Goal: Navigation & Orientation: Go to known website

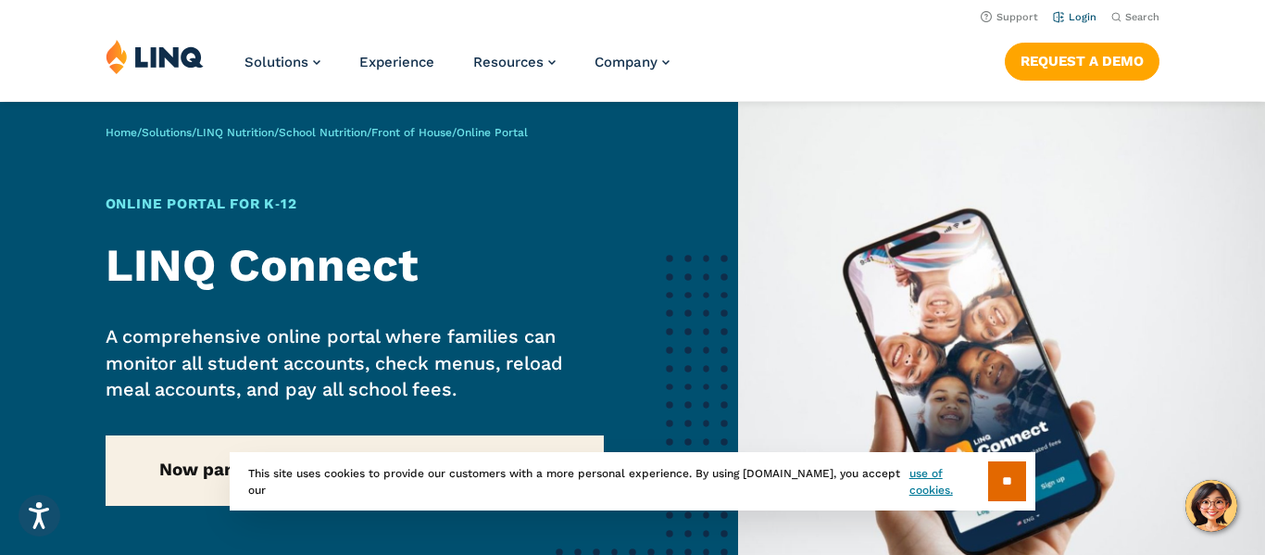
click at [1085, 18] on link "Login" at bounding box center [1075, 17] width 44 height 12
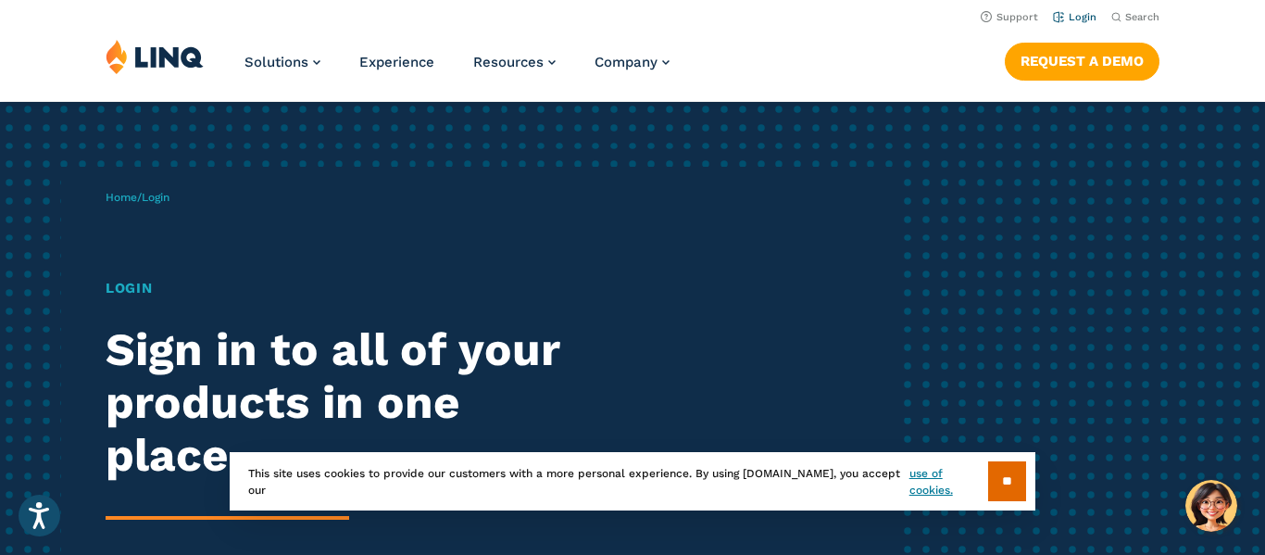
click at [1084, 19] on link "Login" at bounding box center [1075, 17] width 44 height 12
